Goal: Information Seeking & Learning: Learn about a topic

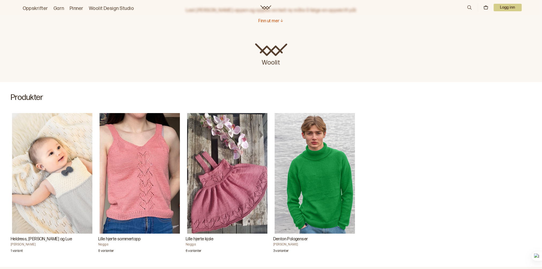
scroll to position [134, 0]
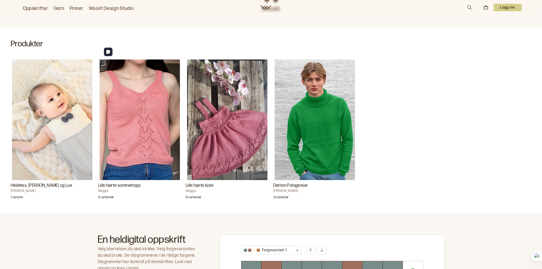
click at [130, 110] on img "Lille hjerte sommertopp" at bounding box center [140, 119] width 80 height 120
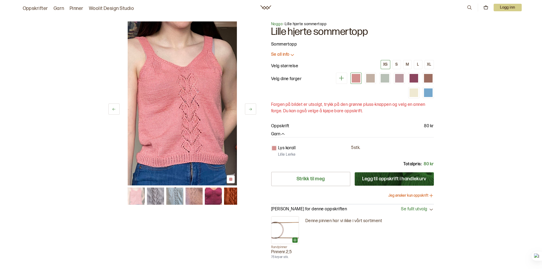
click at [231, 199] on img at bounding box center [232, 195] width 17 height 17
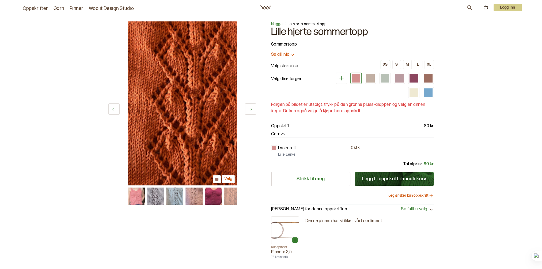
click at [177, 199] on img at bounding box center [174, 195] width 17 height 17
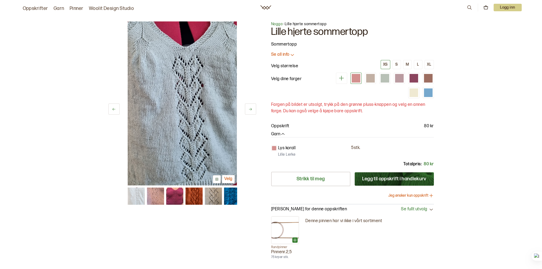
click at [185, 197] on div at bounding box center [182, 195] width 109 height 17
click at [158, 196] on img at bounding box center [155, 195] width 17 height 17
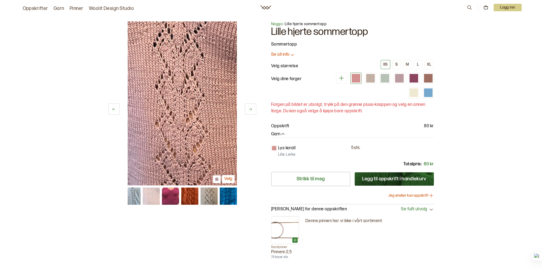
click at [136, 198] on img at bounding box center [131, 195] width 17 height 17
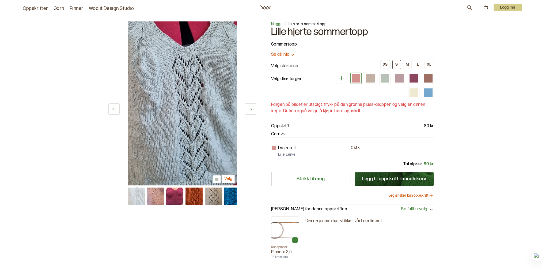
click at [395, 66] on button "S" at bounding box center [396, 64] width 9 height 9
click at [235, 202] on img at bounding box center [232, 195] width 17 height 17
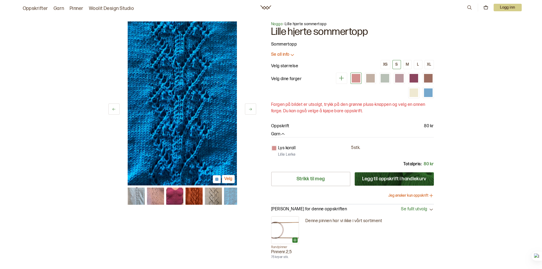
click at [217, 200] on img at bounding box center [212, 195] width 17 height 17
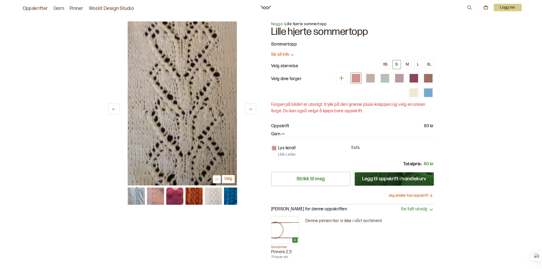
click at [201, 197] on img at bounding box center [193, 195] width 17 height 17
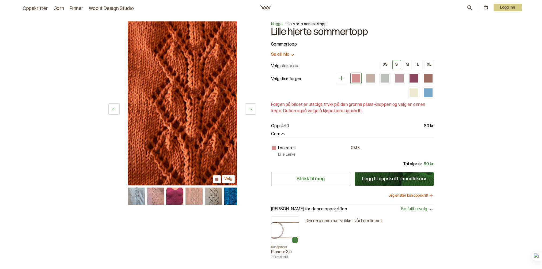
click at [279, 53] on p "Se all info" at bounding box center [280, 55] width 18 height 6
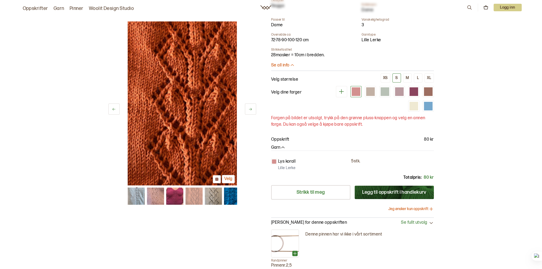
scroll to position [134, 0]
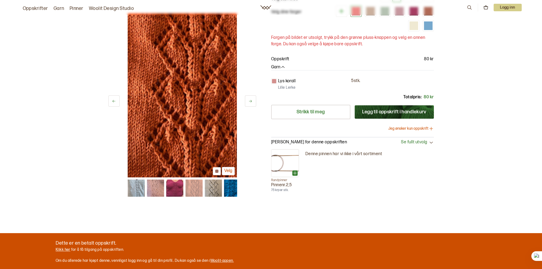
click at [209, 182] on img at bounding box center [212, 187] width 17 height 17
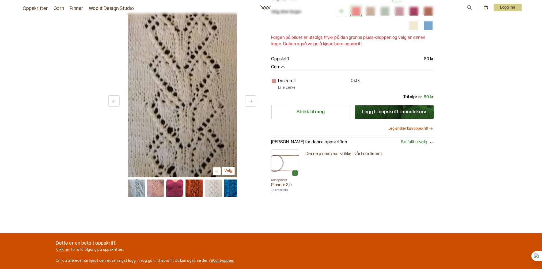
click at [236, 189] on img at bounding box center [232, 187] width 17 height 17
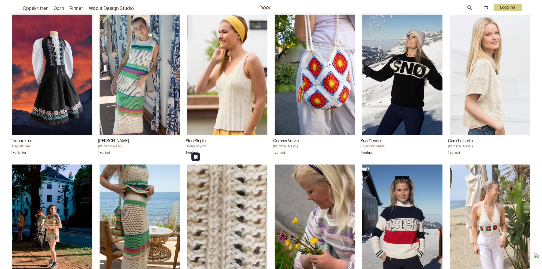
scroll to position [615, 0]
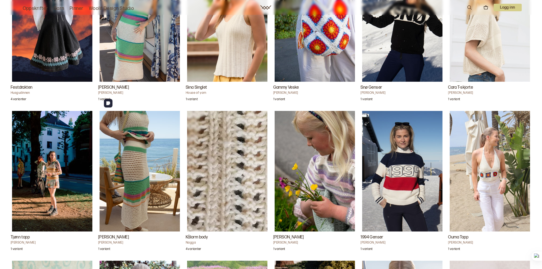
click at [142, 145] on img "Zanna Skjørt" at bounding box center [140, 171] width 80 height 120
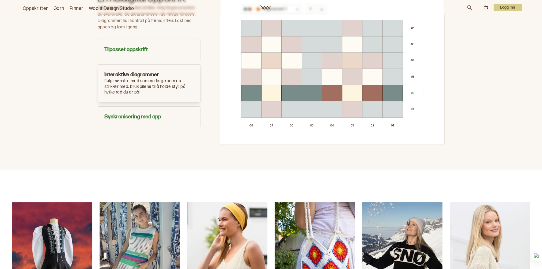
scroll to position [455, 0]
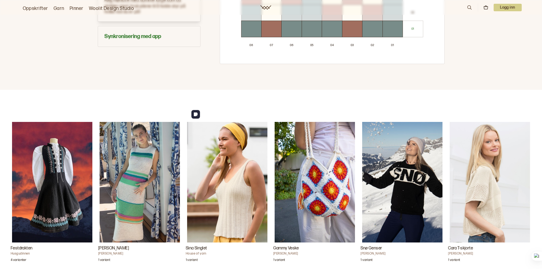
click at [240, 179] on img "Sina Singlet" at bounding box center [227, 182] width 80 height 120
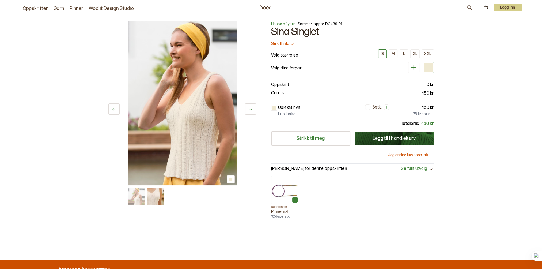
click at [279, 43] on p "Se all info" at bounding box center [280, 44] width 18 height 6
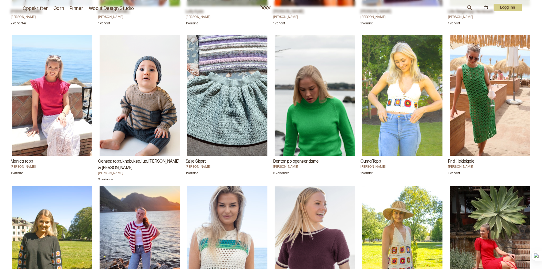
scroll to position [1097, 0]
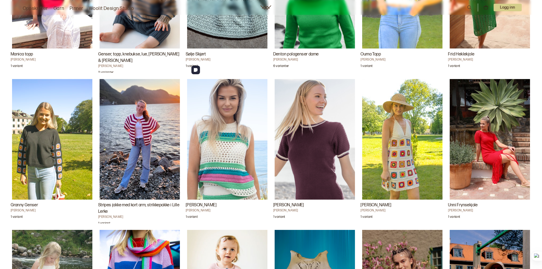
click at [244, 141] on img "Zanna Sommertopp" at bounding box center [227, 139] width 80 height 120
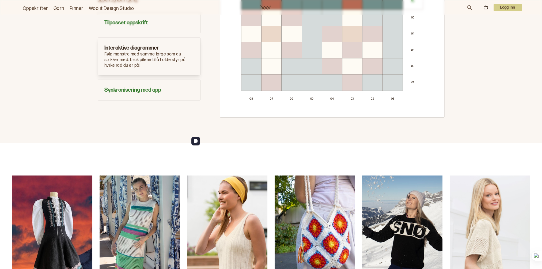
scroll to position [508, 0]
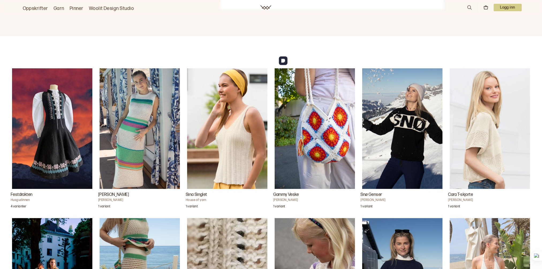
click at [321, 138] on img "Gammy Veske" at bounding box center [314, 128] width 80 height 120
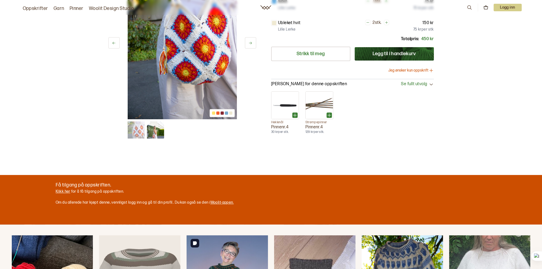
scroll to position [53, 0]
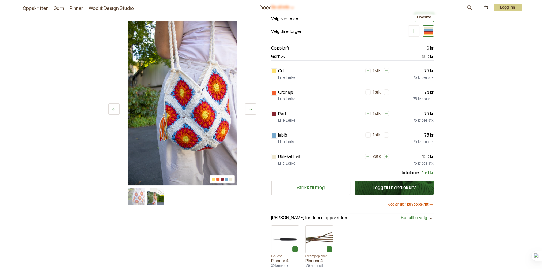
click at [157, 198] on img at bounding box center [155, 195] width 17 height 17
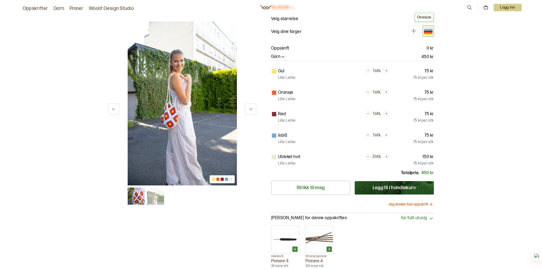
click at [138, 200] on img at bounding box center [136, 195] width 17 height 17
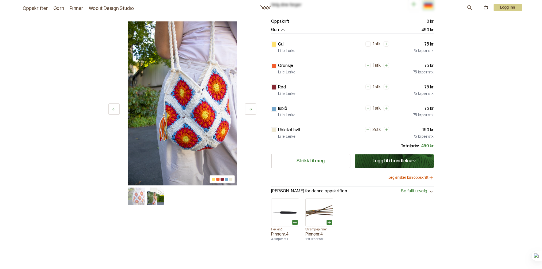
scroll to position [0, 0]
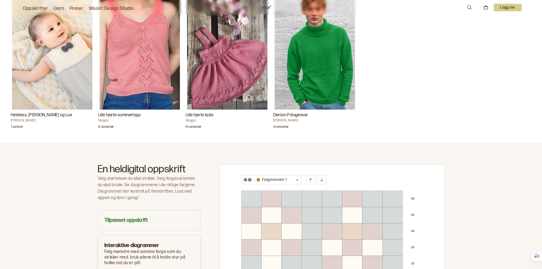
scroll to position [97, 0]
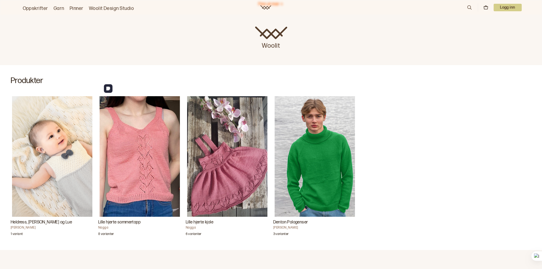
click at [143, 138] on img "Lille hjerte sommertopp" at bounding box center [140, 156] width 80 height 120
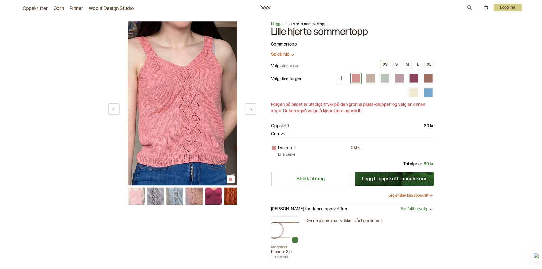
click at [279, 58] on div "Nagga - Lille hjerte sommertopp Lille hjerte sommertopp Sommertopp Se all info …" at bounding box center [352, 116] width 163 height 190
click at [279, 56] on p "Se all info" at bounding box center [280, 55] width 18 height 6
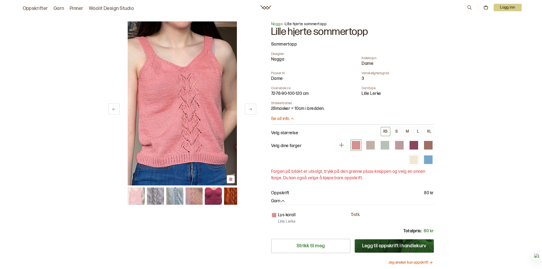
scroll to position [80, 0]
